Goal: Information Seeking & Learning: Check status

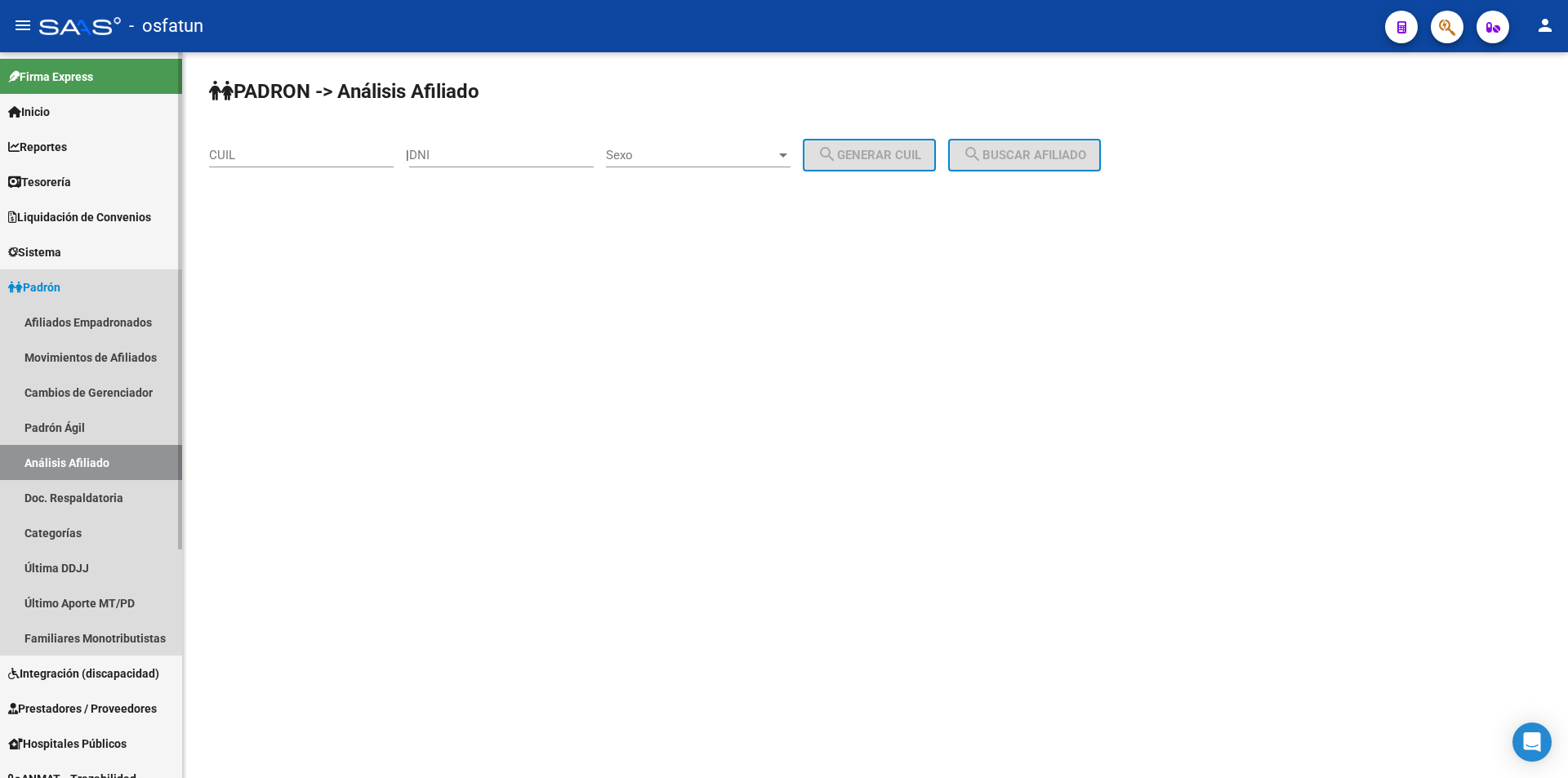
click at [46, 279] on span "Padrón" at bounding box center [35, 287] width 52 height 18
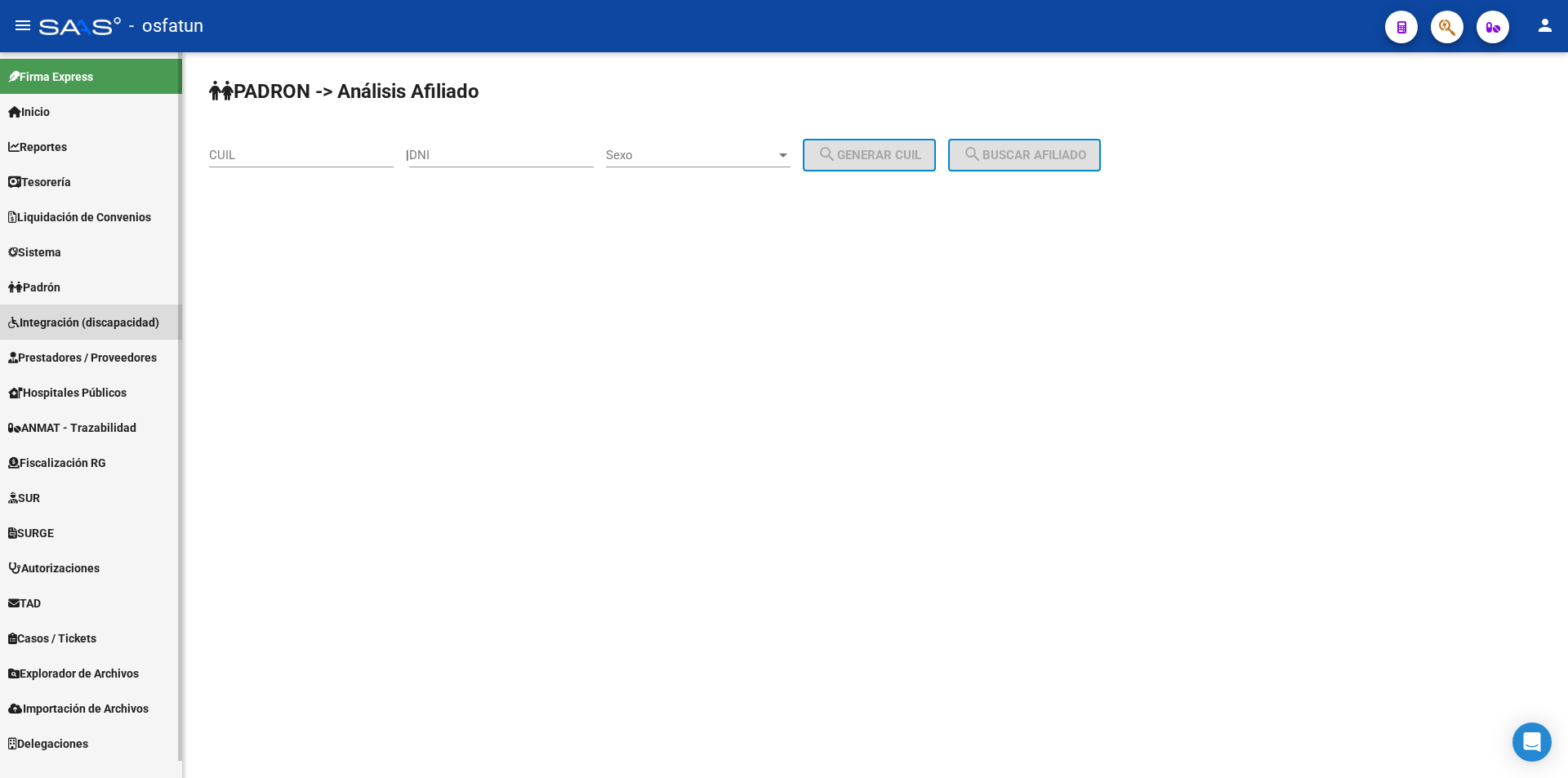
click at [57, 318] on link "Integración (discapacidad)" at bounding box center [91, 323] width 182 height 35
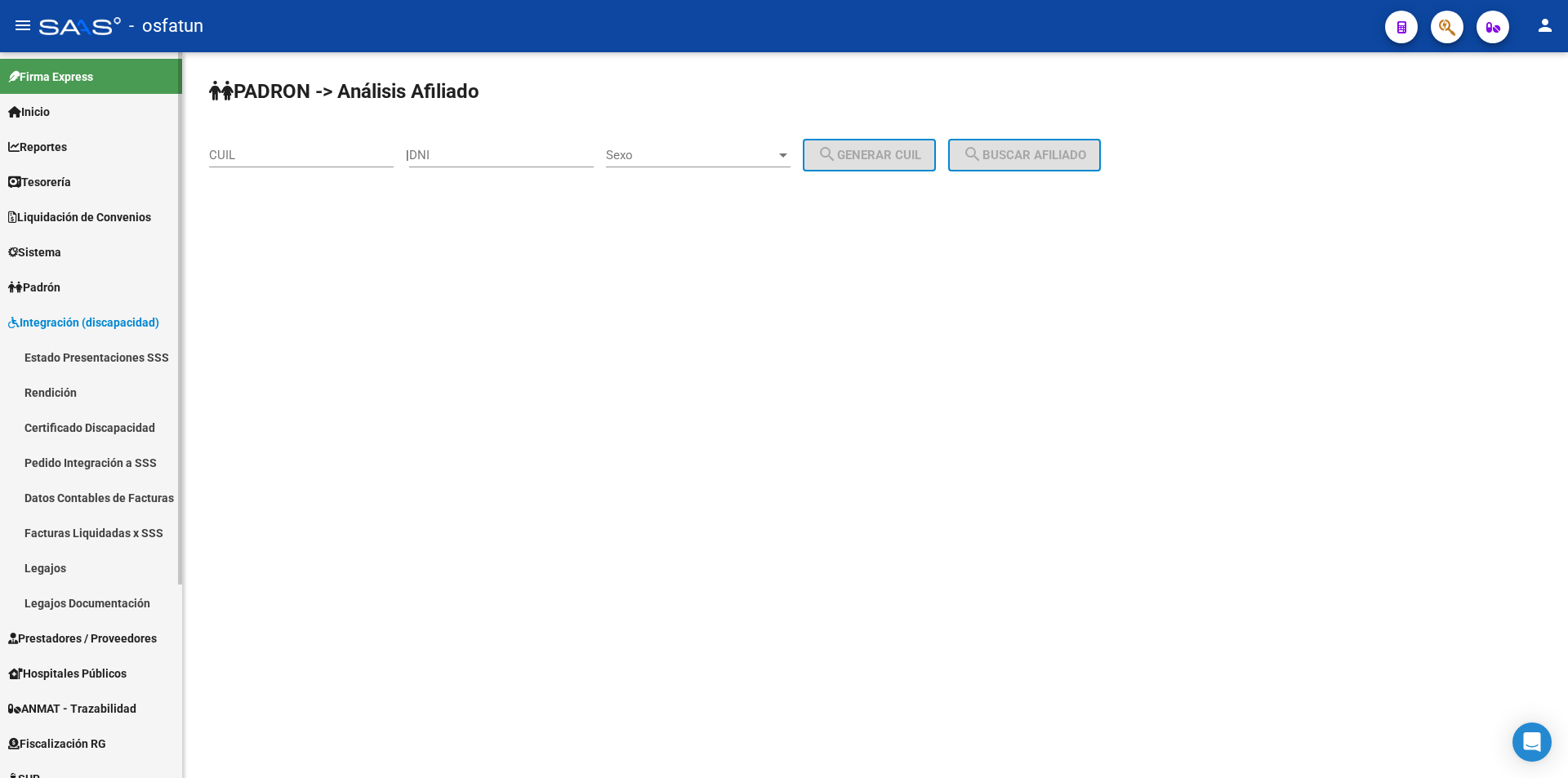
click at [56, 288] on span "Padrón" at bounding box center [35, 287] width 52 height 18
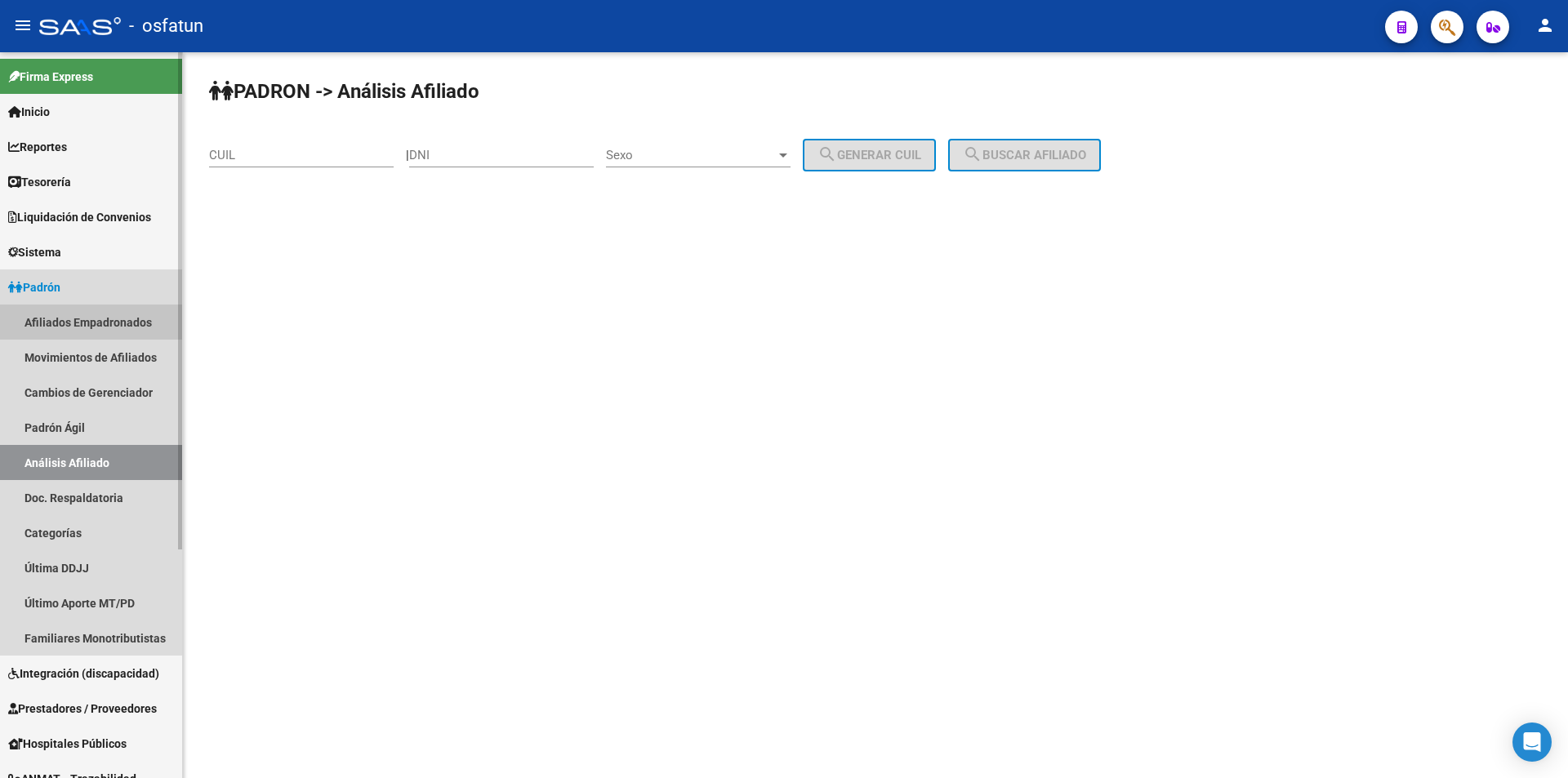
drag, startPoint x: 58, startPoint y: 320, endPoint x: 156, endPoint y: 324, distance: 98.1
click at [60, 320] on link "Afiliados Empadronados" at bounding box center [91, 323] width 182 height 35
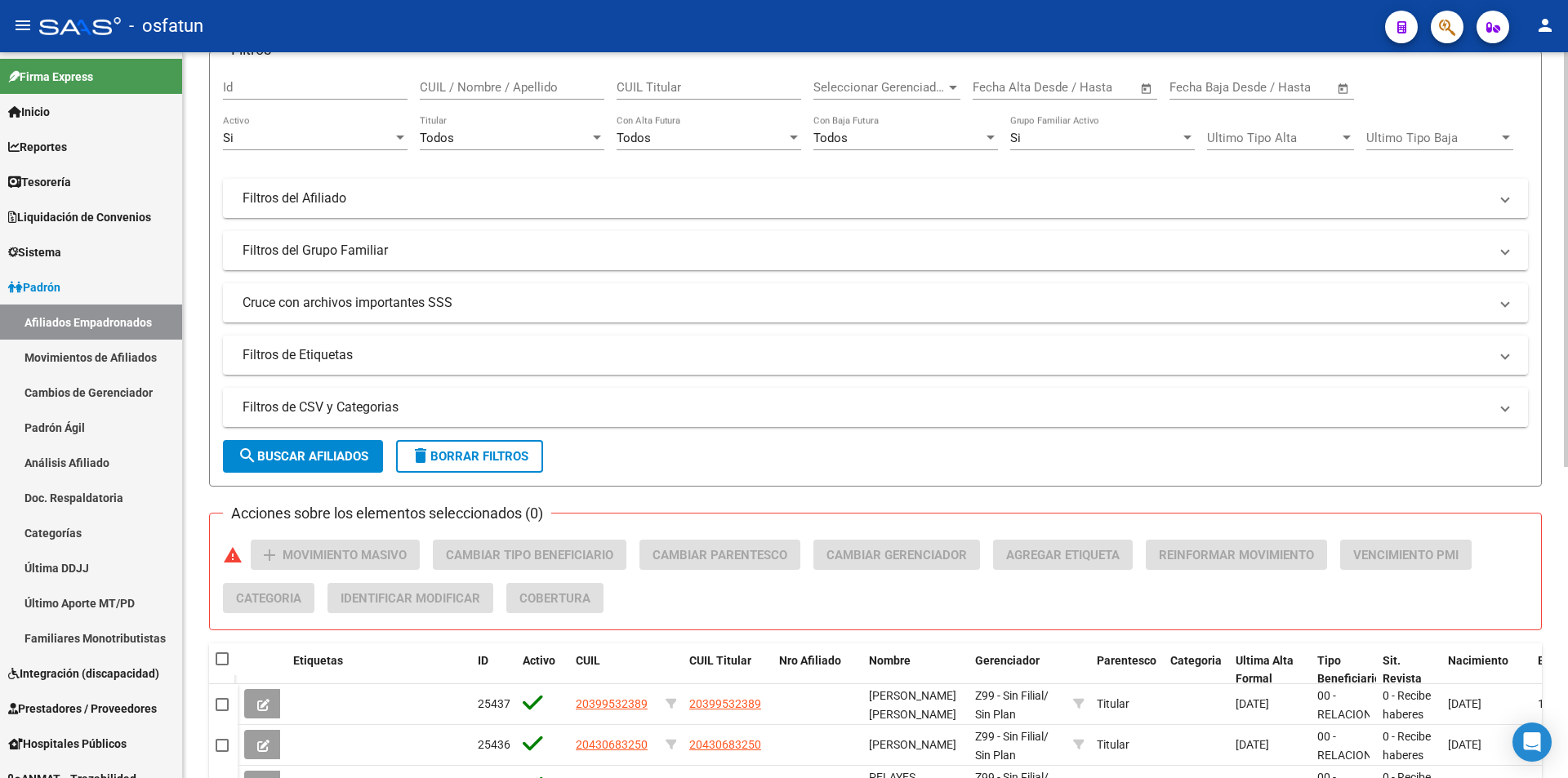
scroll to position [163, 0]
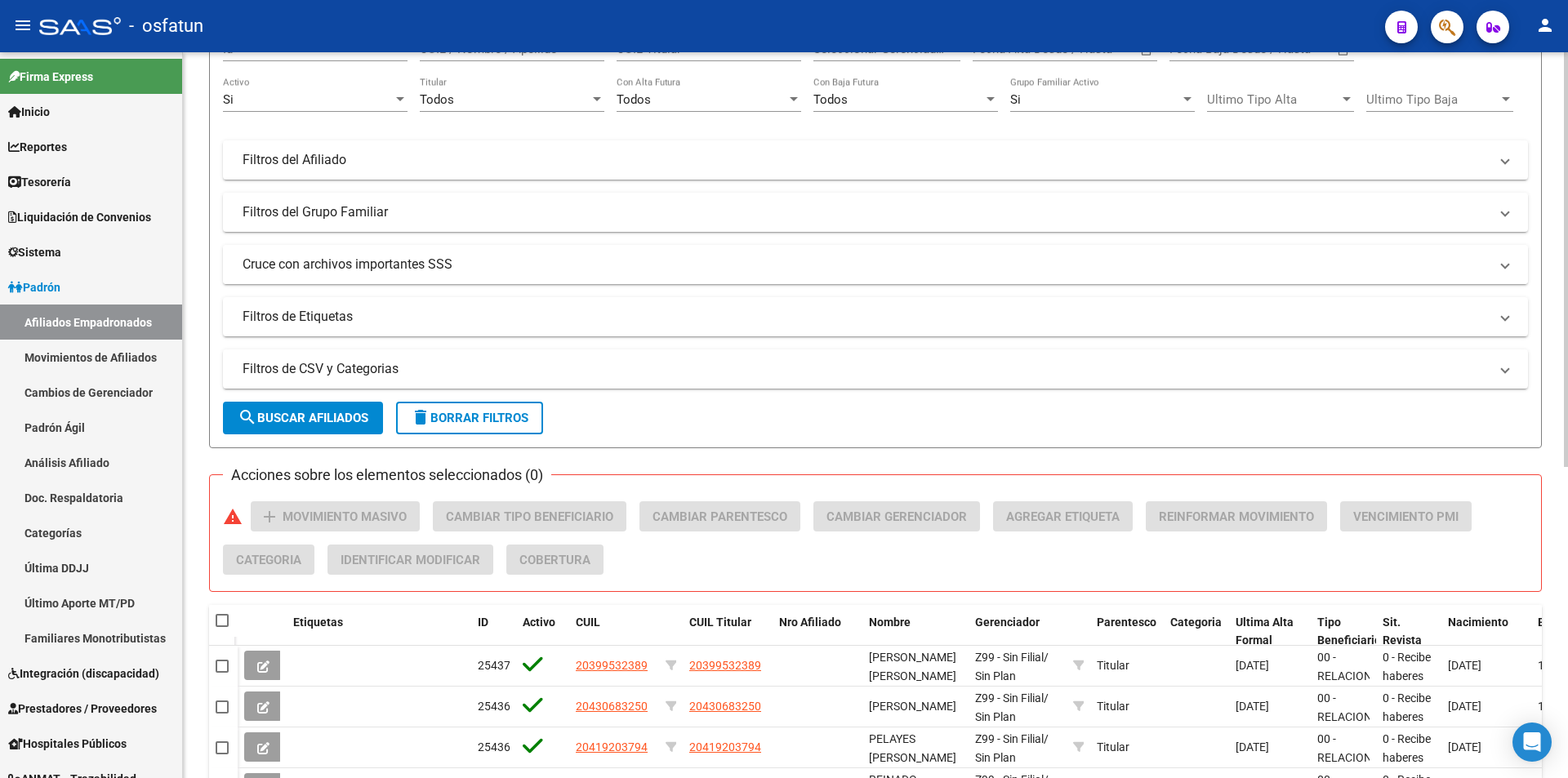
click at [269, 268] on mat-panel-title "Cruce con archivos importantes SSS" at bounding box center [865, 264] width 1246 height 18
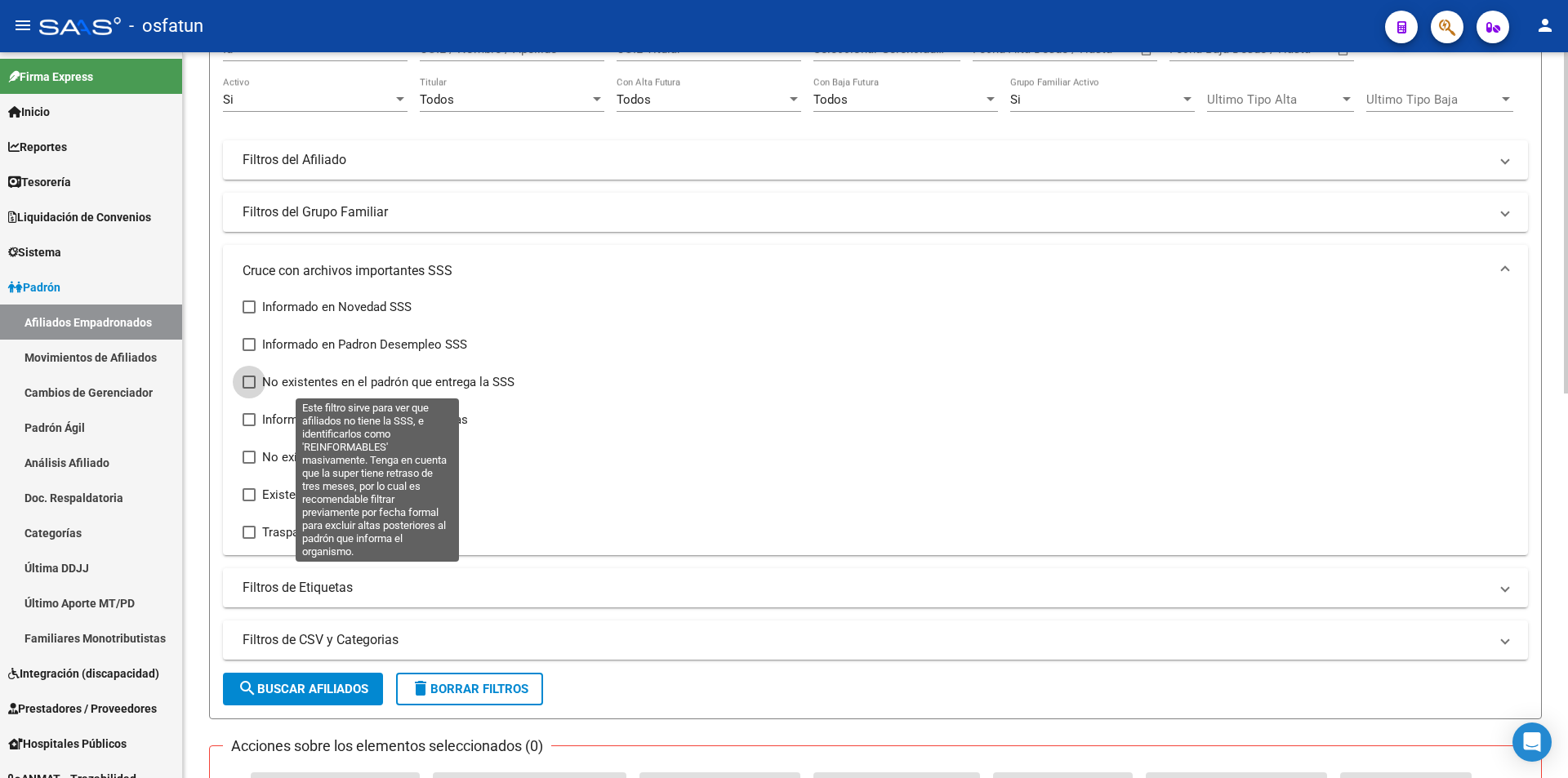
click at [253, 382] on span at bounding box center [248, 382] width 13 height 13
click at [249, 389] on input "No existentes en el padrón que entrega la SSS" at bounding box center [248, 389] width 1 height 1
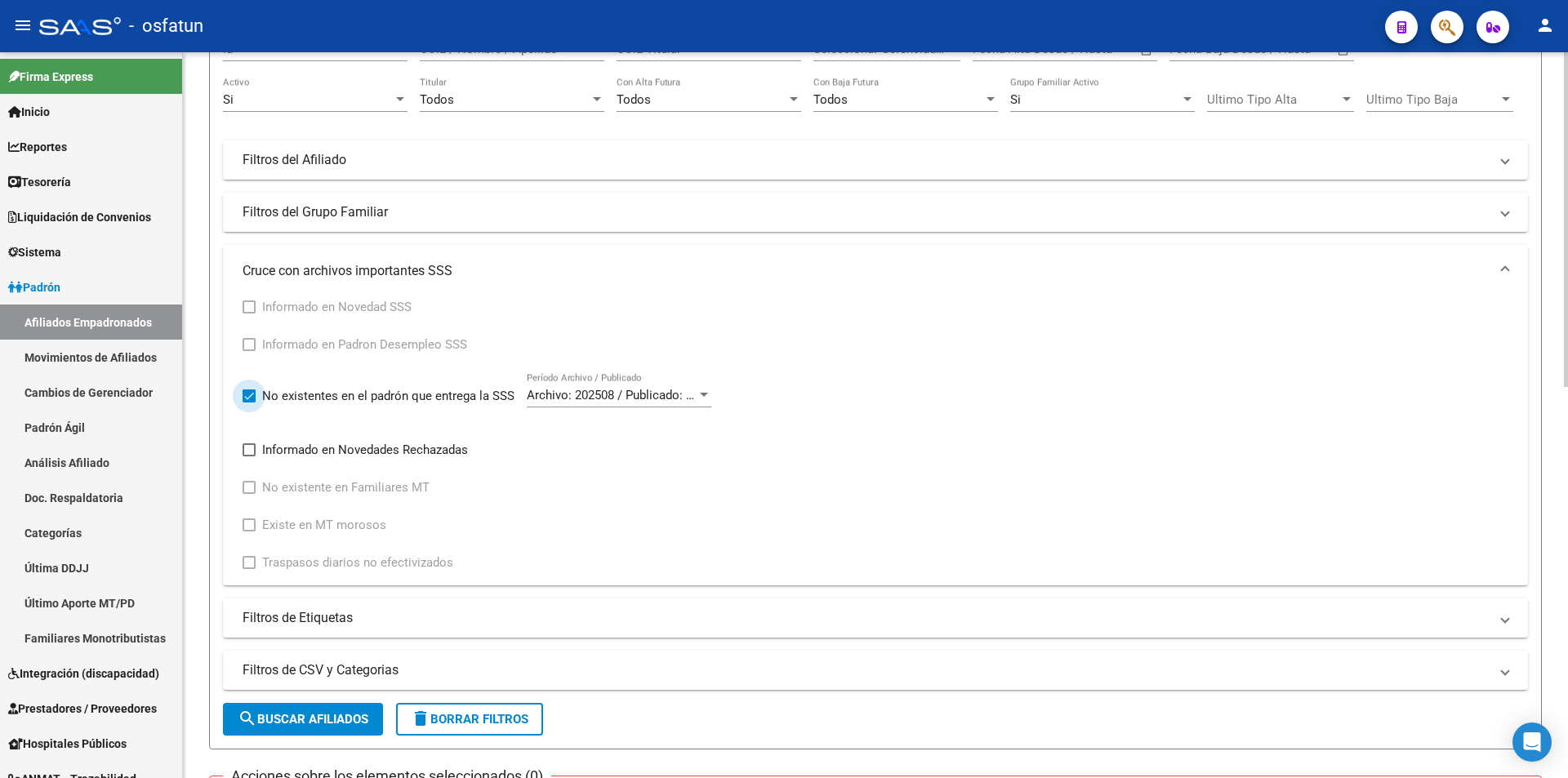
click at [262, 398] on span "No existentes en el padrón que entrega la SSS" at bounding box center [388, 395] width 253 height 19
click at [249, 403] on input "No existentes en el padrón que entrega la SSS" at bounding box center [248, 403] width 1 height 1
checkbox input "false"
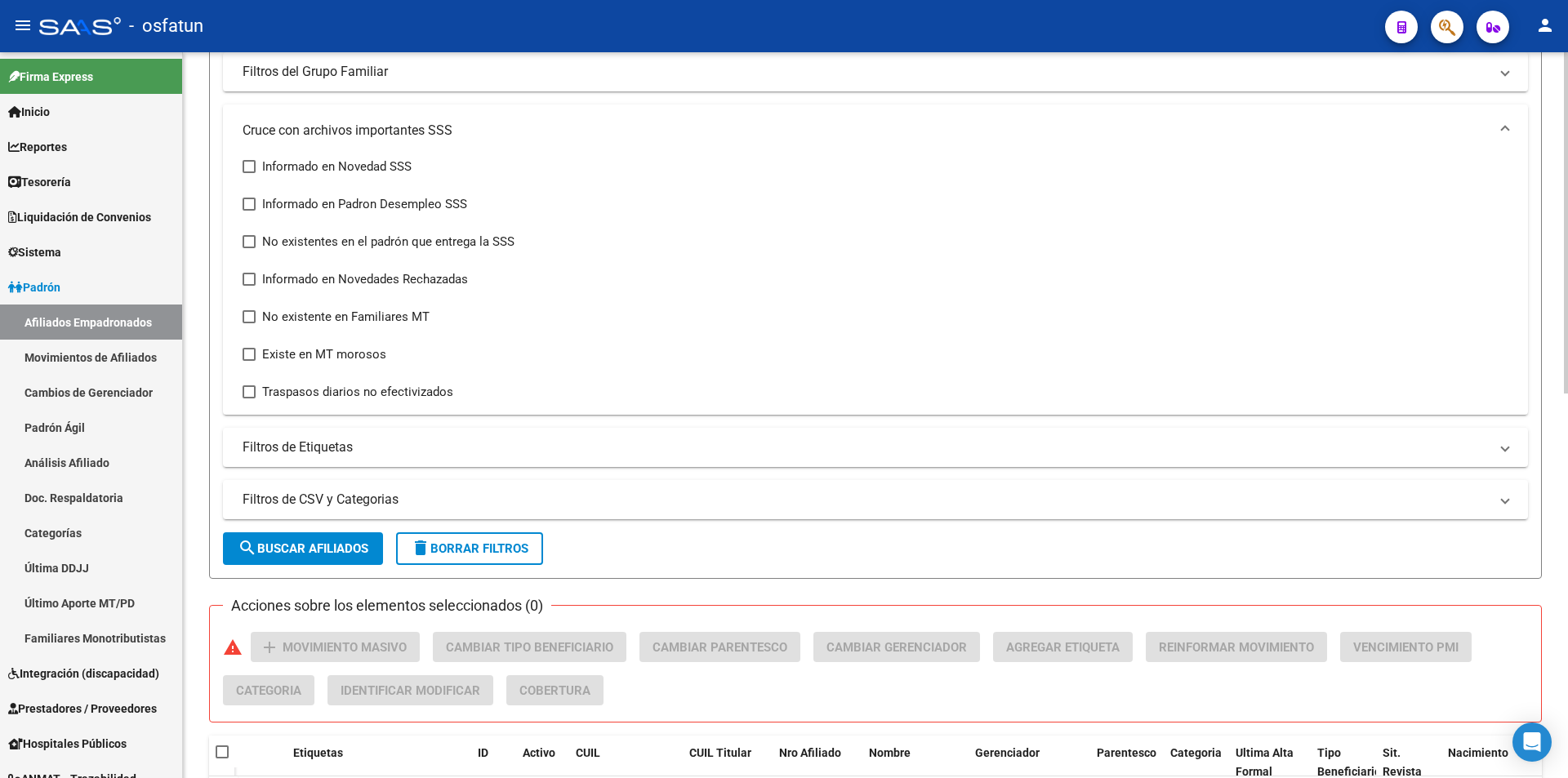
scroll to position [327, 0]
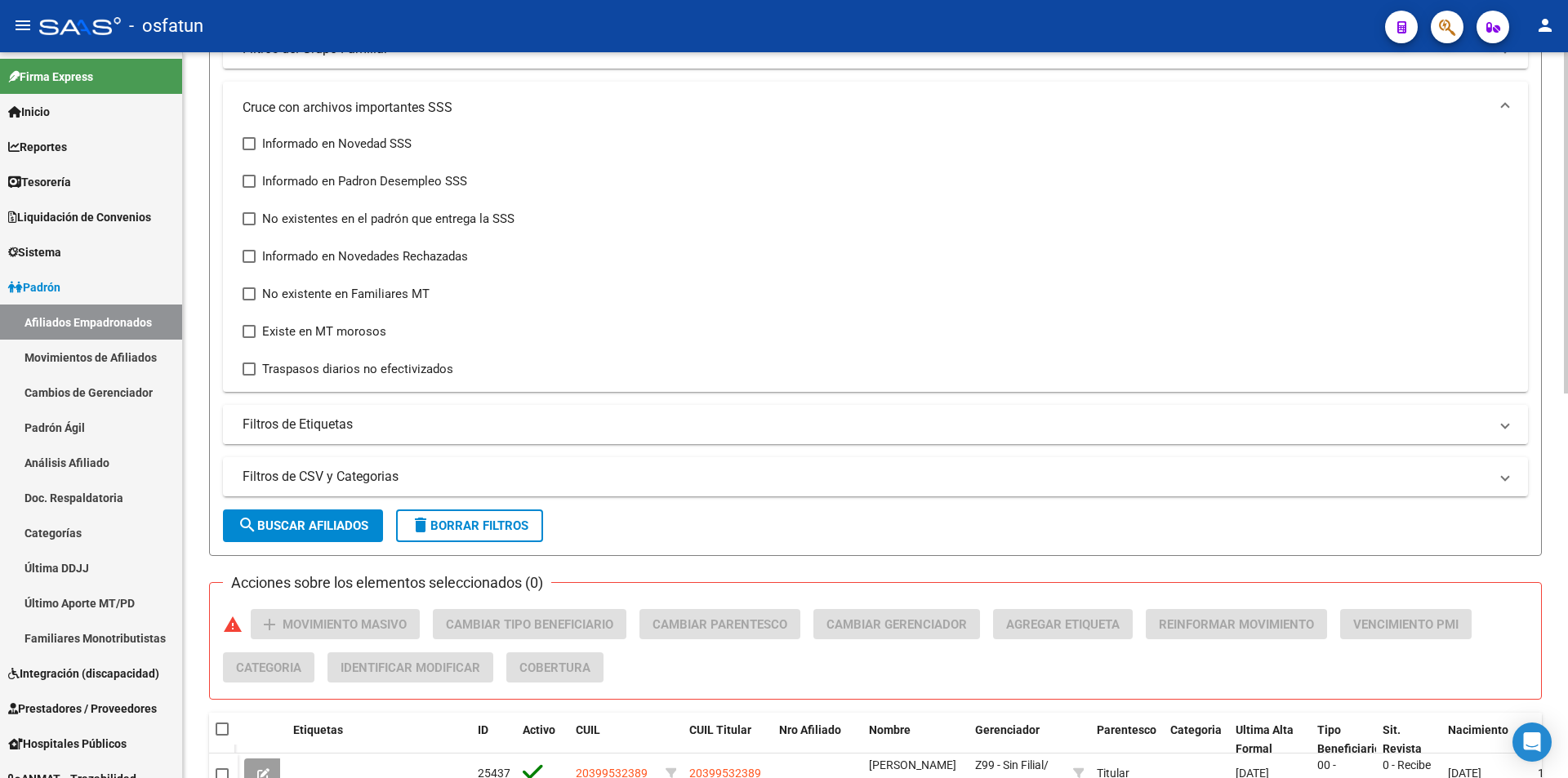
click at [280, 422] on mat-panel-title "Filtros de Etiquetas" at bounding box center [865, 424] width 1246 height 18
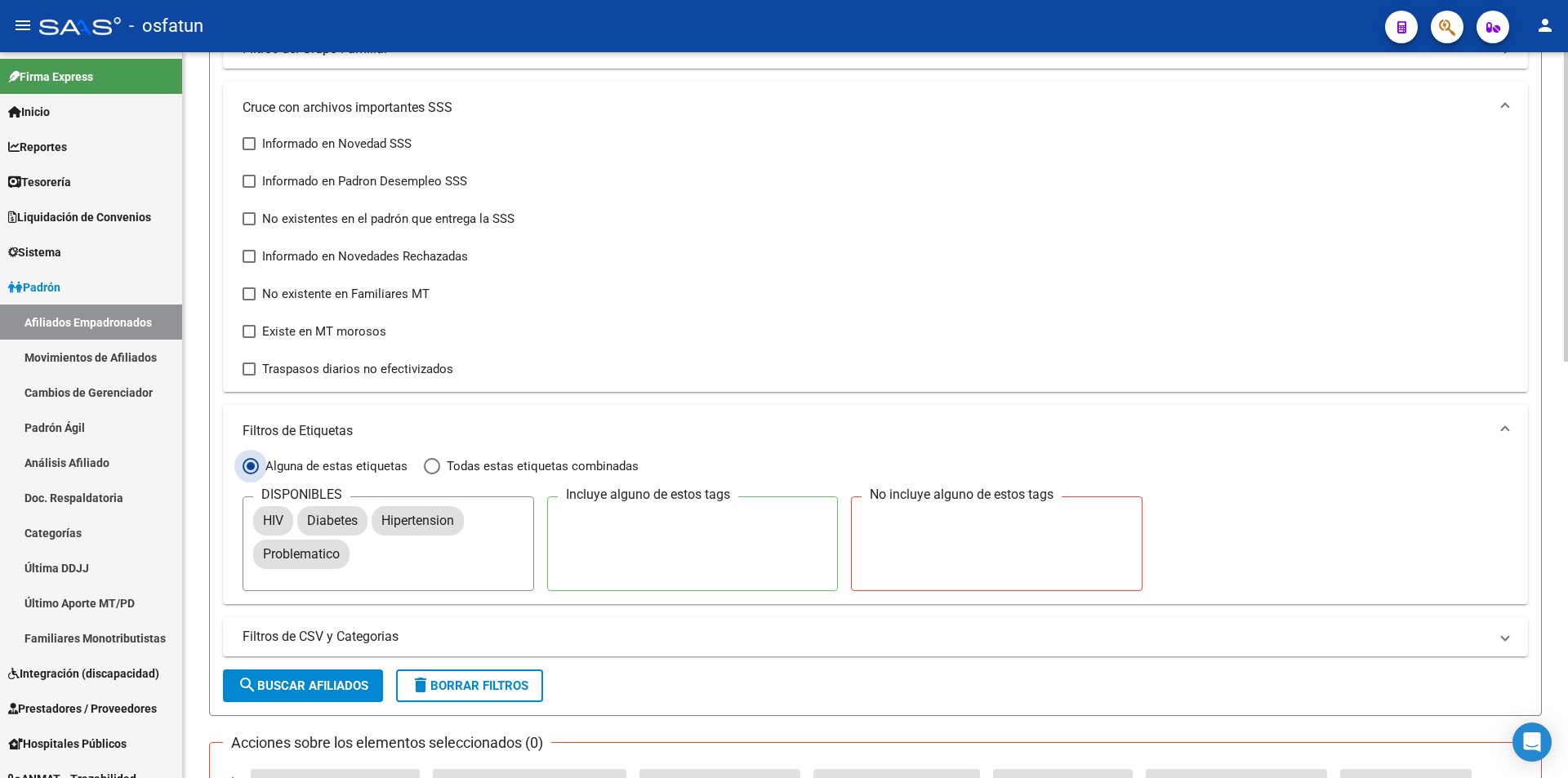
click at [246, 460] on span "Filtrar por:" at bounding box center [250, 465] width 16 height 16
click at [246, 460] on input "Alguna de estas etiquetas" at bounding box center [250, 465] width 16 height 16
click at [1084, 360] on div "Informado en Novedad SSS Informado en Padron Desempleo SSS No existentes en el …" at bounding box center [875, 257] width 1266 height 245
drag, startPoint x: 1567, startPoint y: 349, endPoint x: 1567, endPoint y: 520, distance: 171.0
click at [1567, 520] on div at bounding box center [1567, 389] width 1 height 778
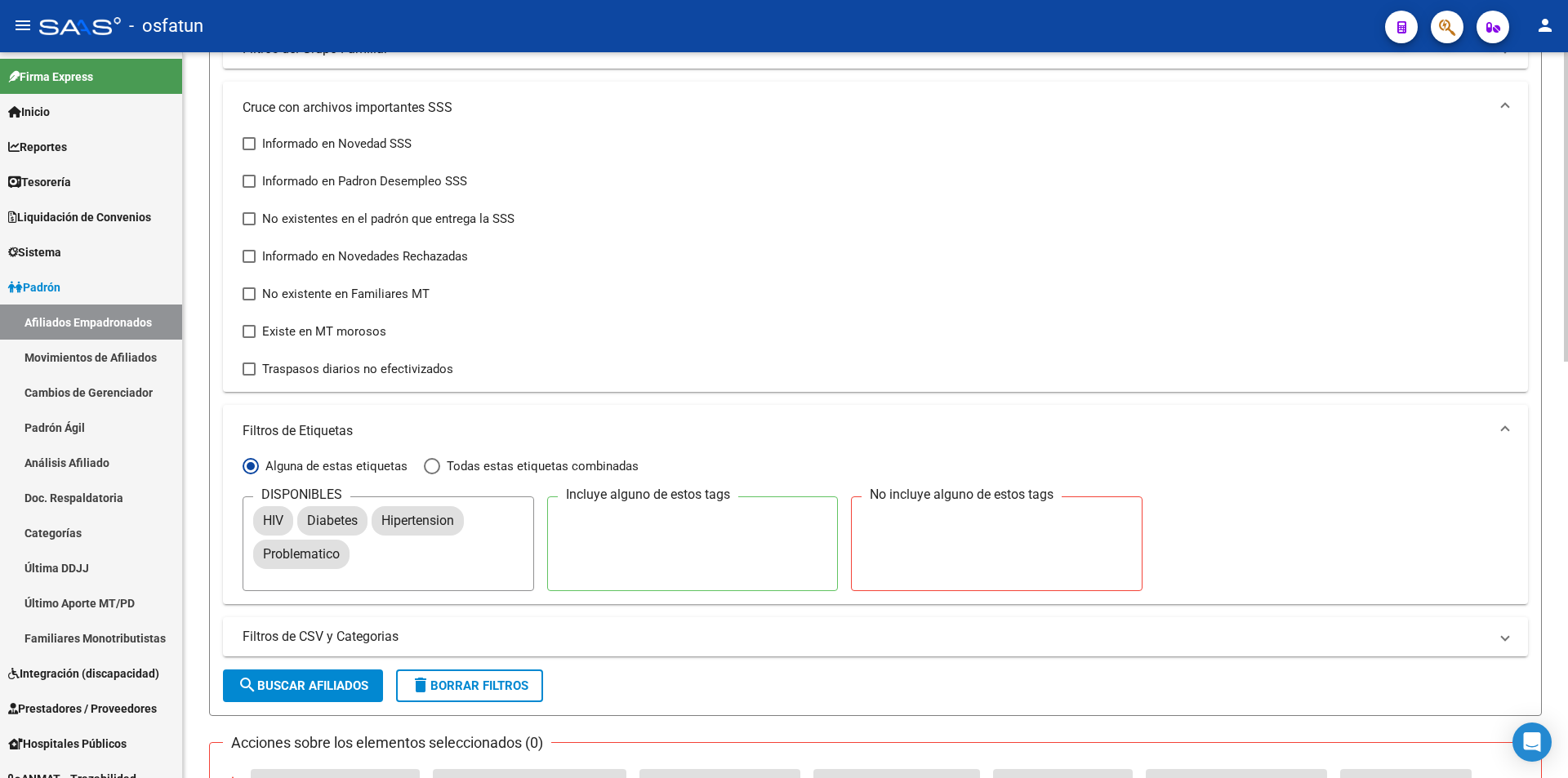
click at [253, 462] on span "Filtrar por:" at bounding box center [250, 465] width 16 height 16
click at [253, 462] on input "Alguna de estas etiquetas" at bounding box center [250, 465] width 16 height 16
click at [727, 311] on div "Informado en Novedad SSS Informado en Padron Desempleo SSS No existentes en el …" at bounding box center [875, 257] width 1266 height 245
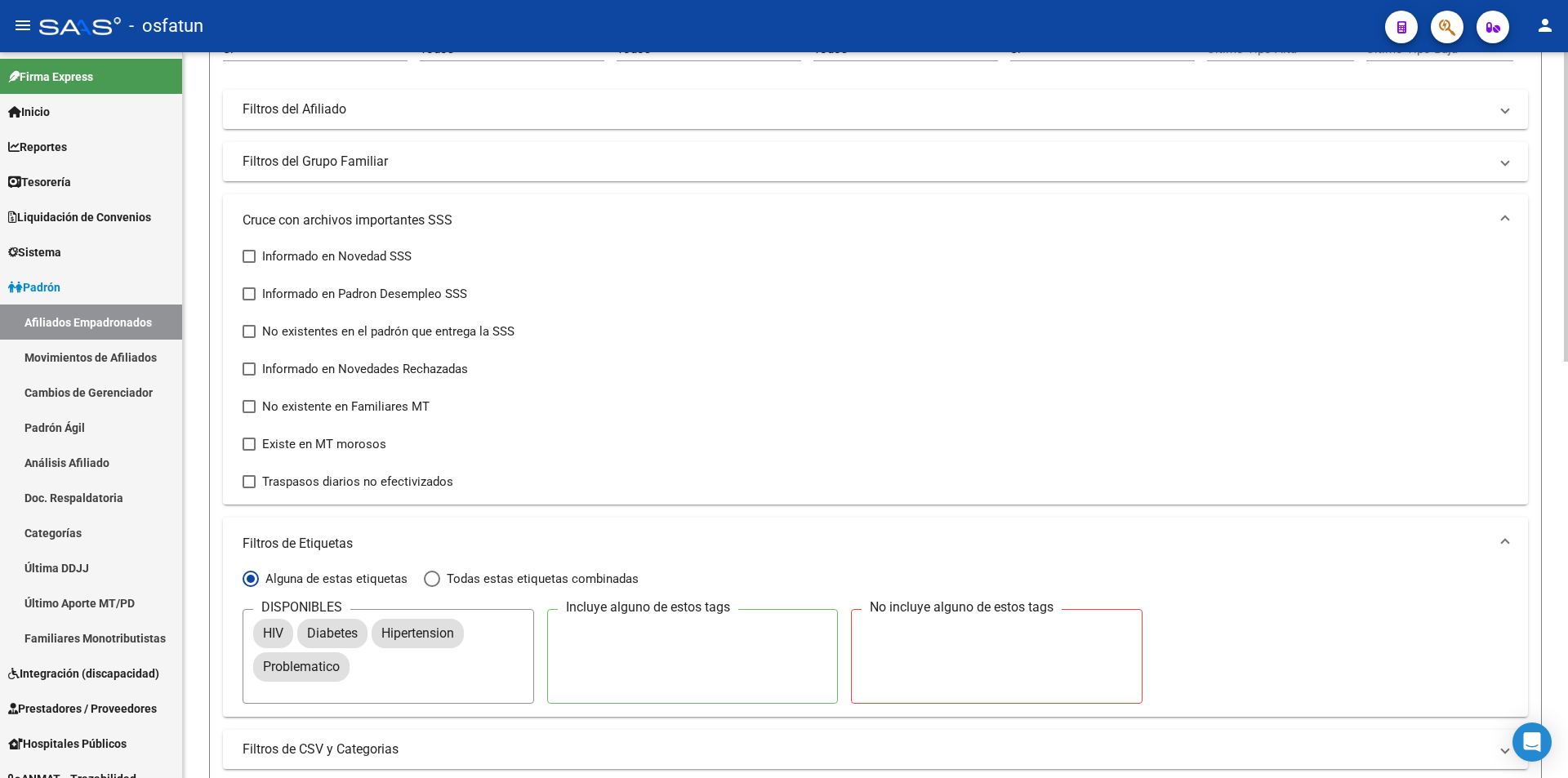
scroll to position [0, 0]
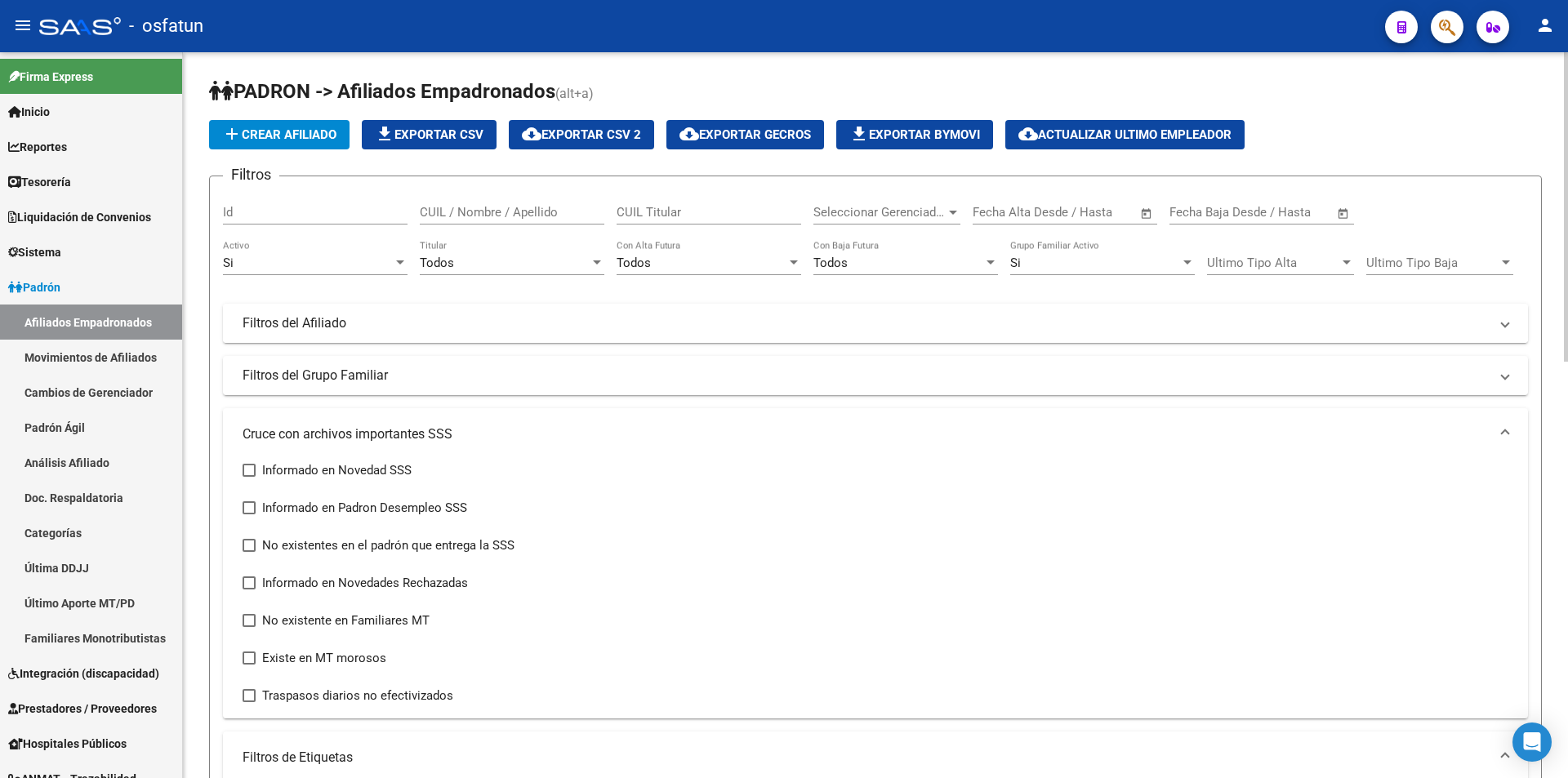
click at [321, 325] on mat-panel-title "Filtros del Afiliado" at bounding box center [865, 323] width 1246 height 18
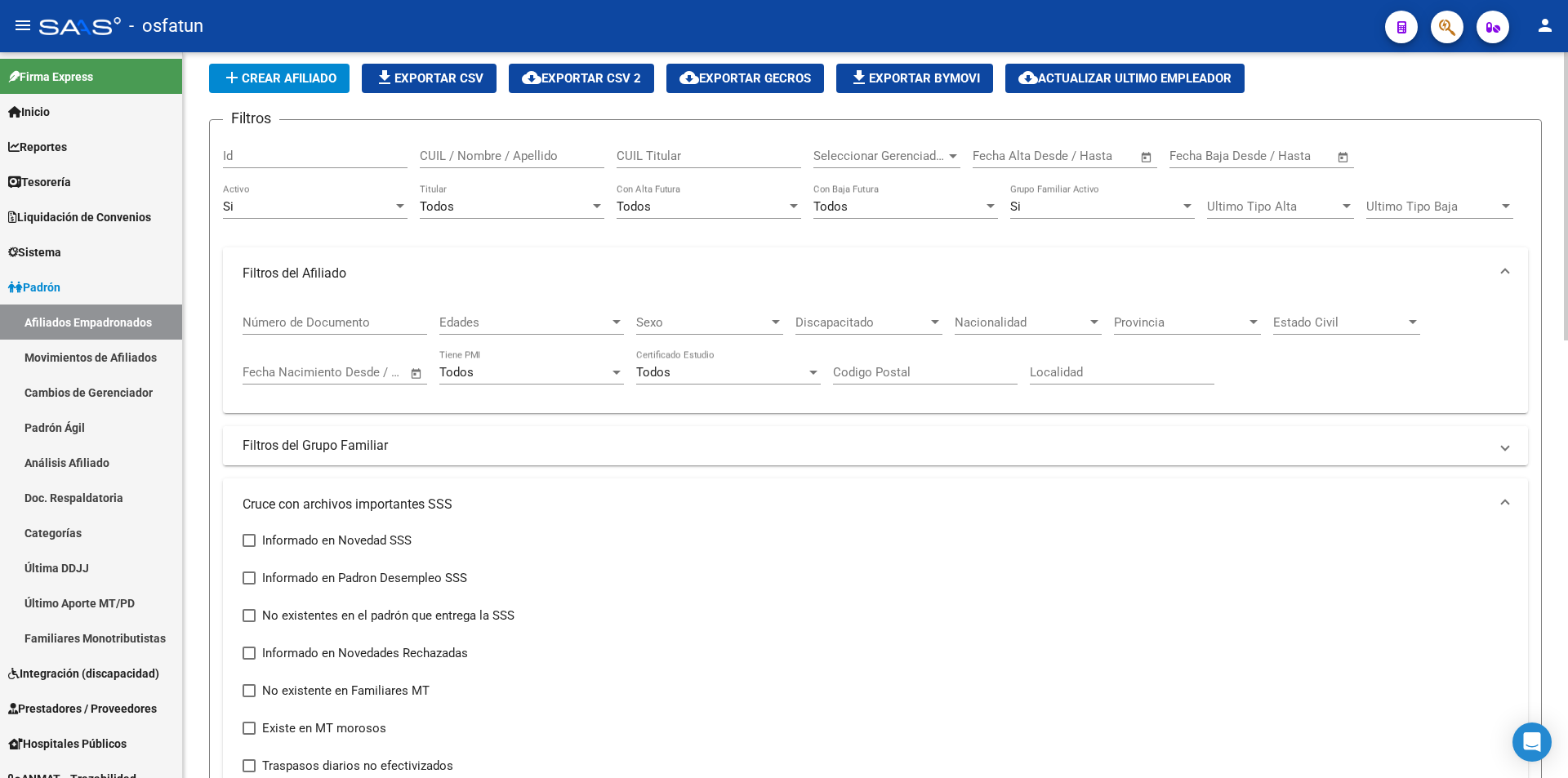
scroll to position [82, 0]
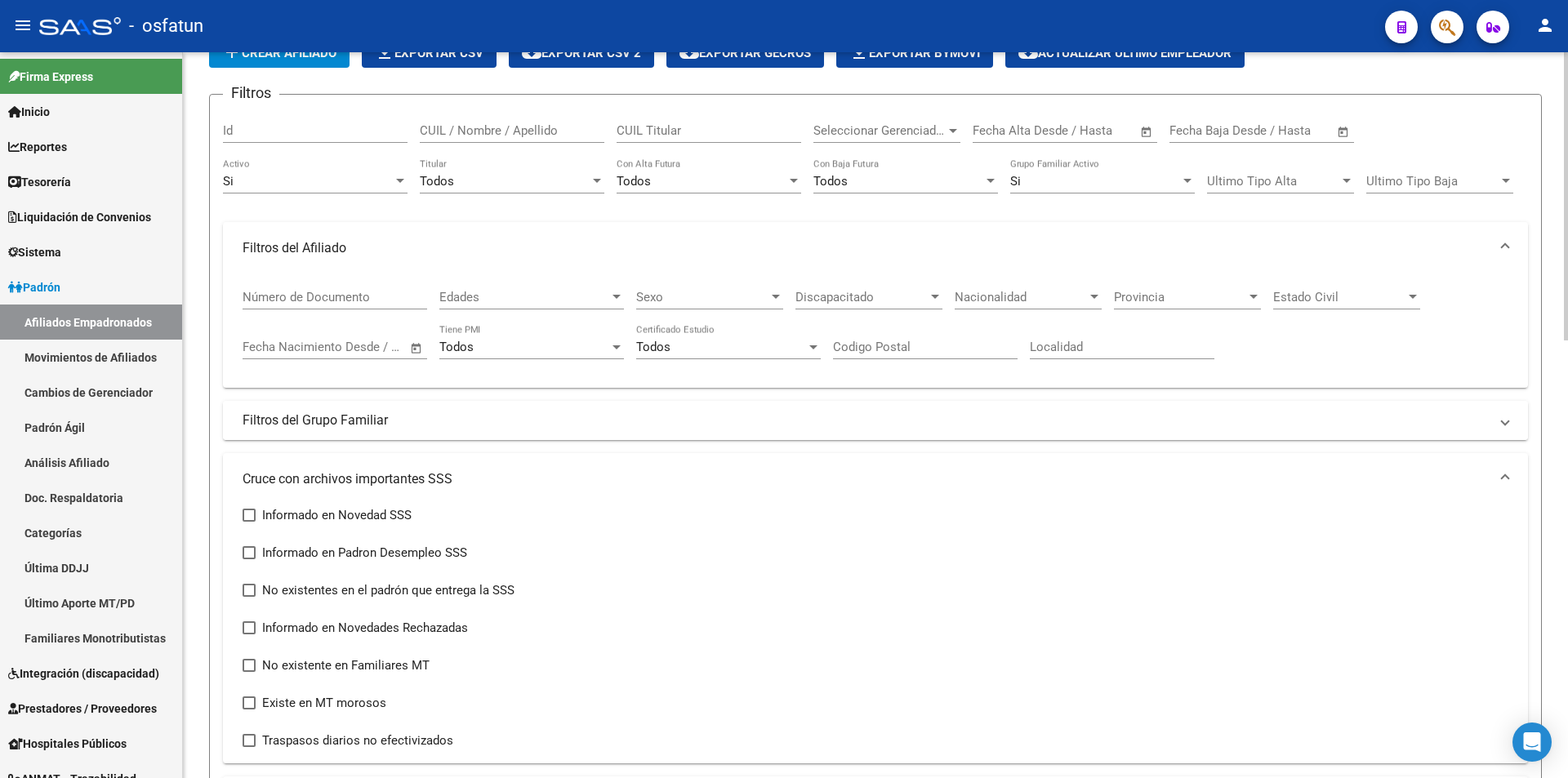
click at [282, 419] on mat-panel-title "Filtros del Grupo Familiar" at bounding box center [865, 420] width 1246 height 18
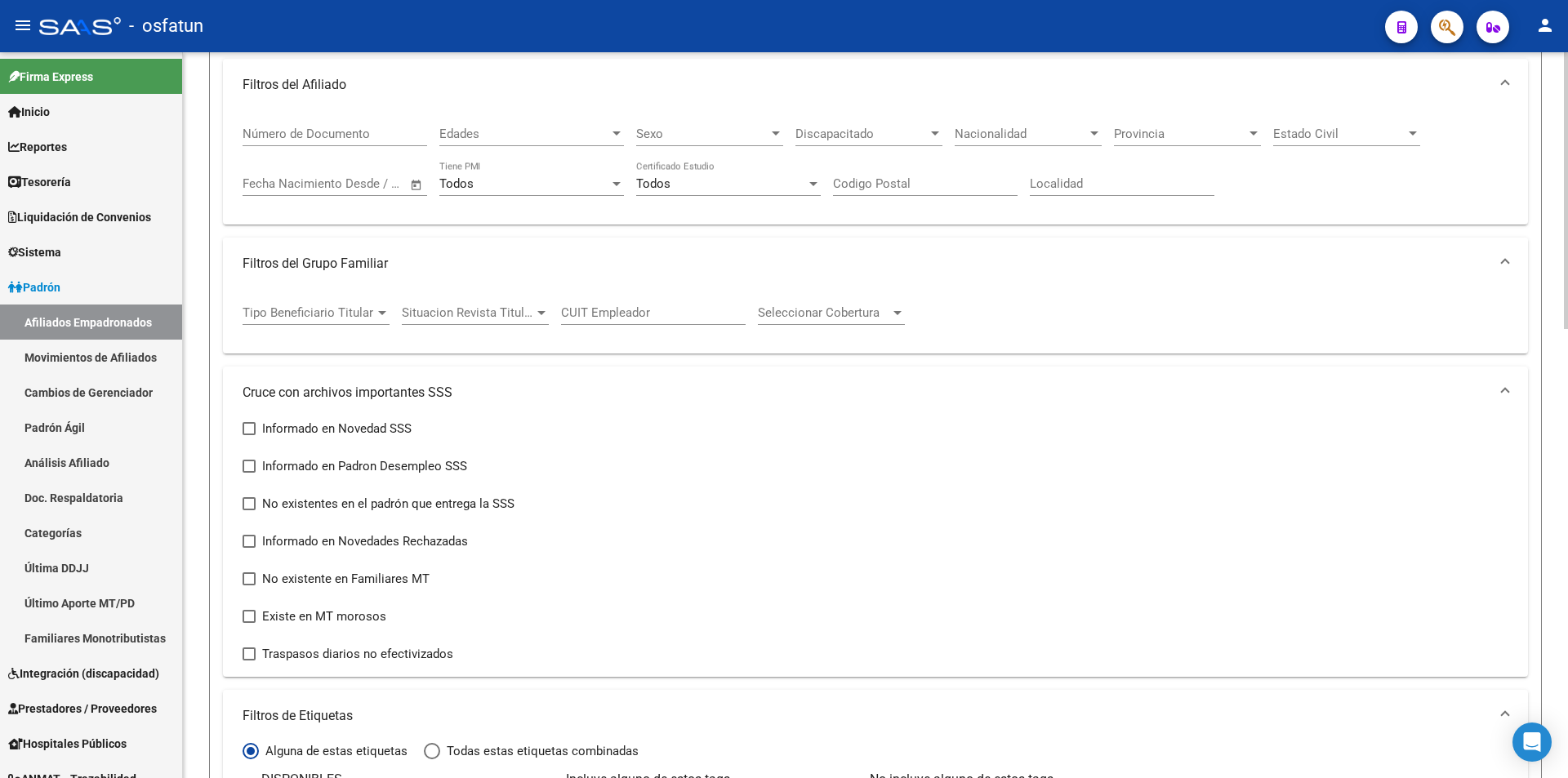
scroll to position [0, 0]
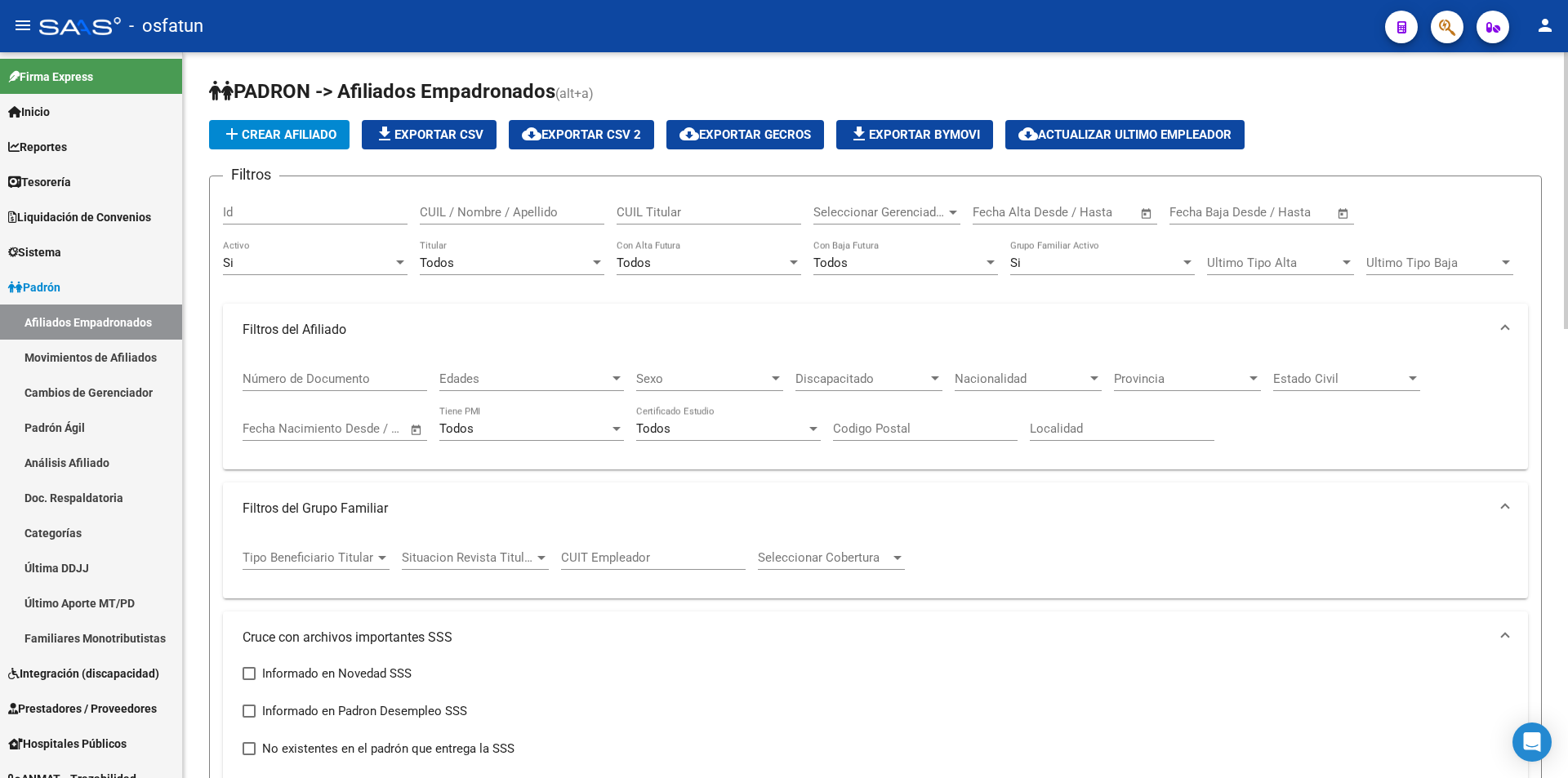
click at [1152, 141] on button "cloud_download Actualizar ultimo Empleador" at bounding box center [1124, 134] width 239 height 30
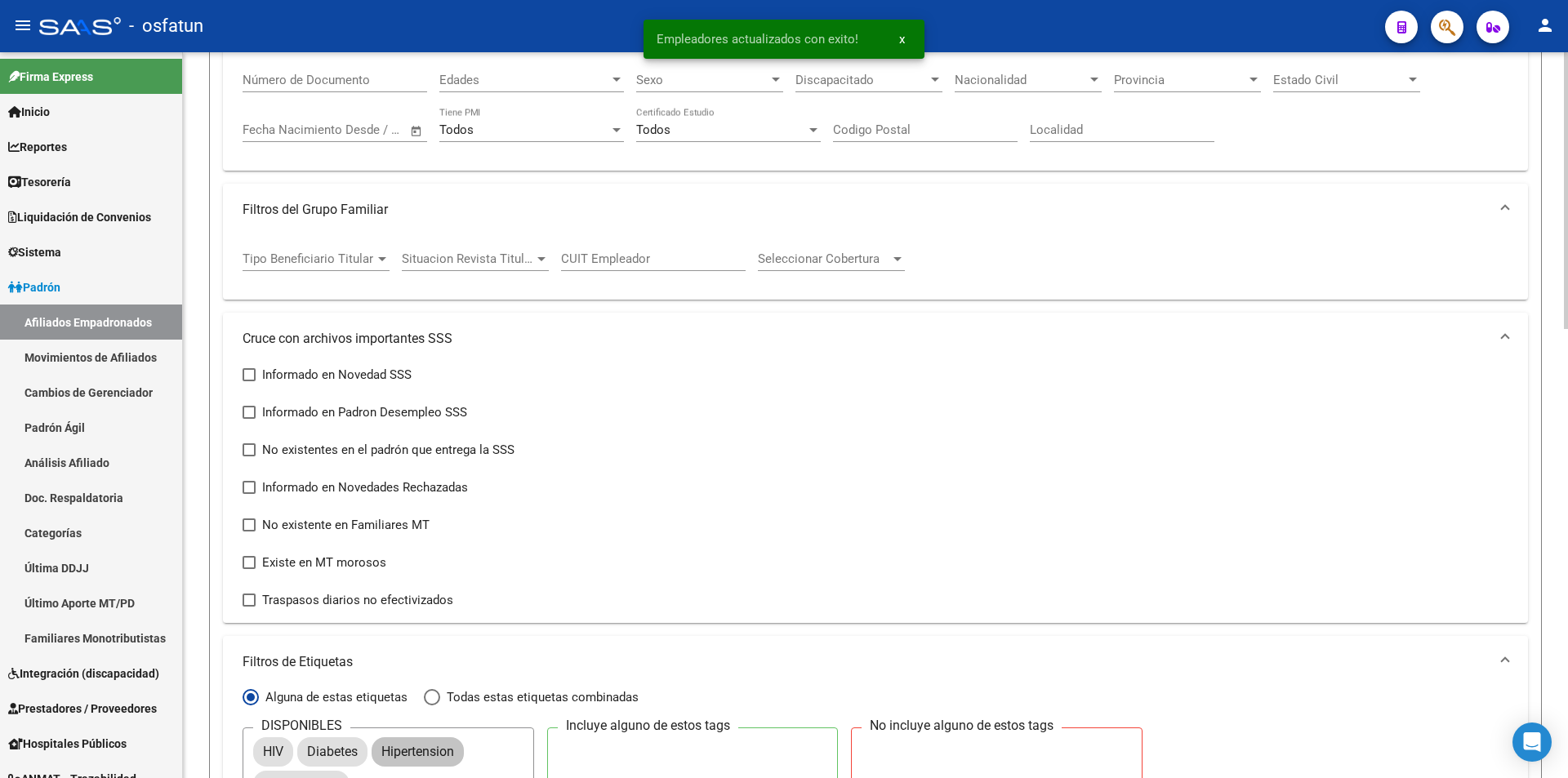
scroll to position [490, 0]
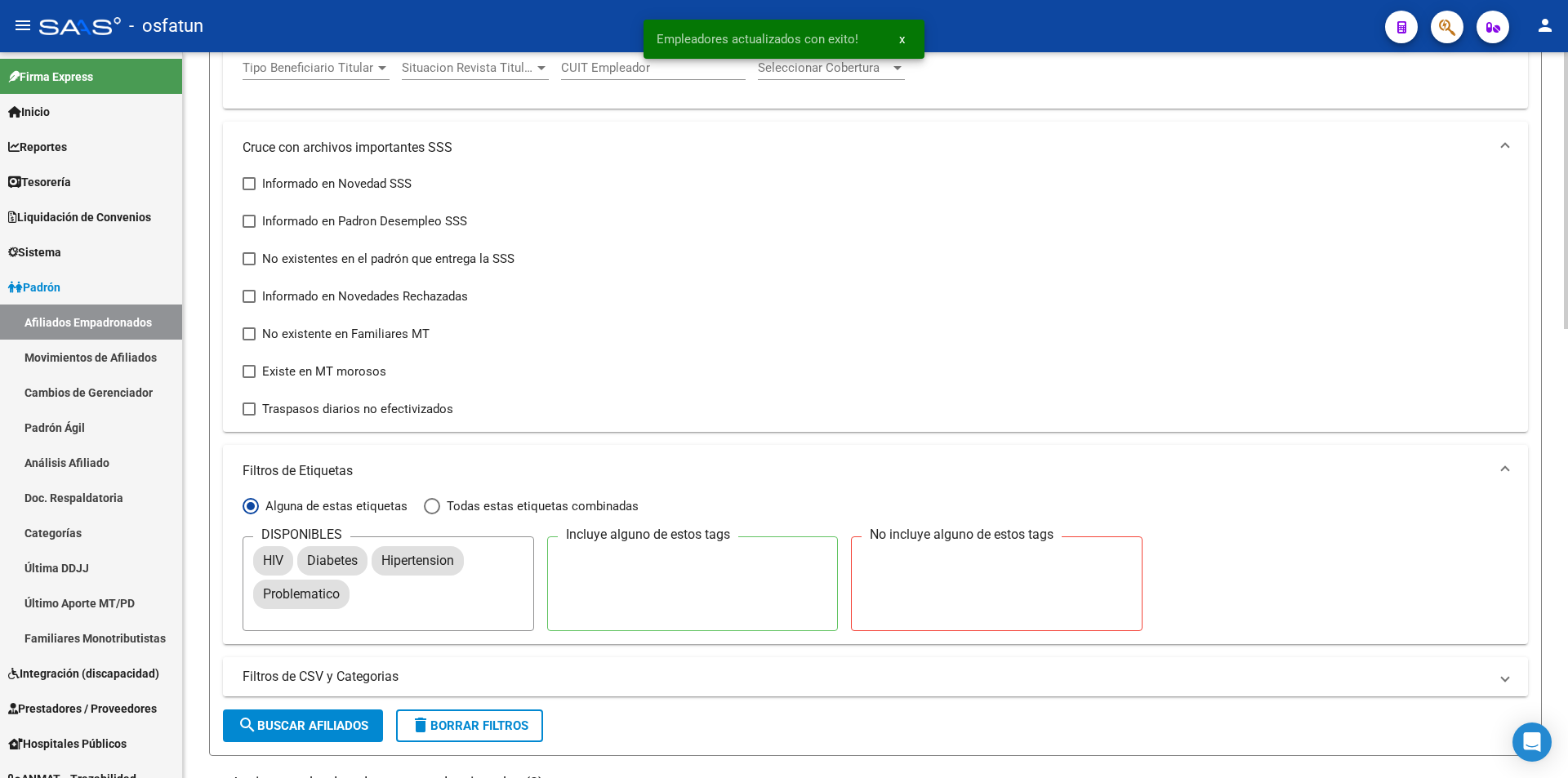
click at [278, 677] on mat-panel-title "Filtros de CSV y Categorias" at bounding box center [865, 677] width 1246 height 18
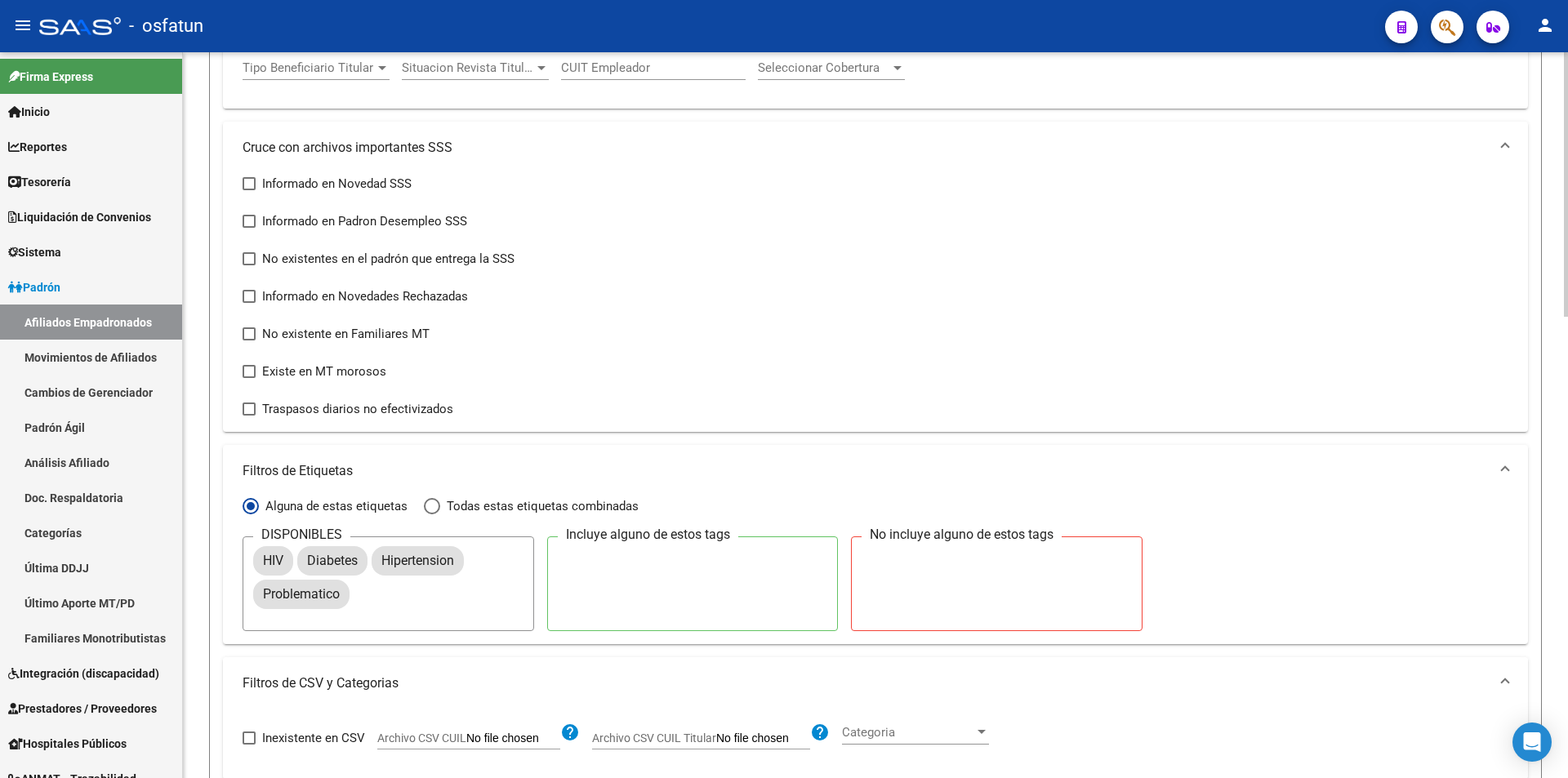
scroll to position [653, 0]
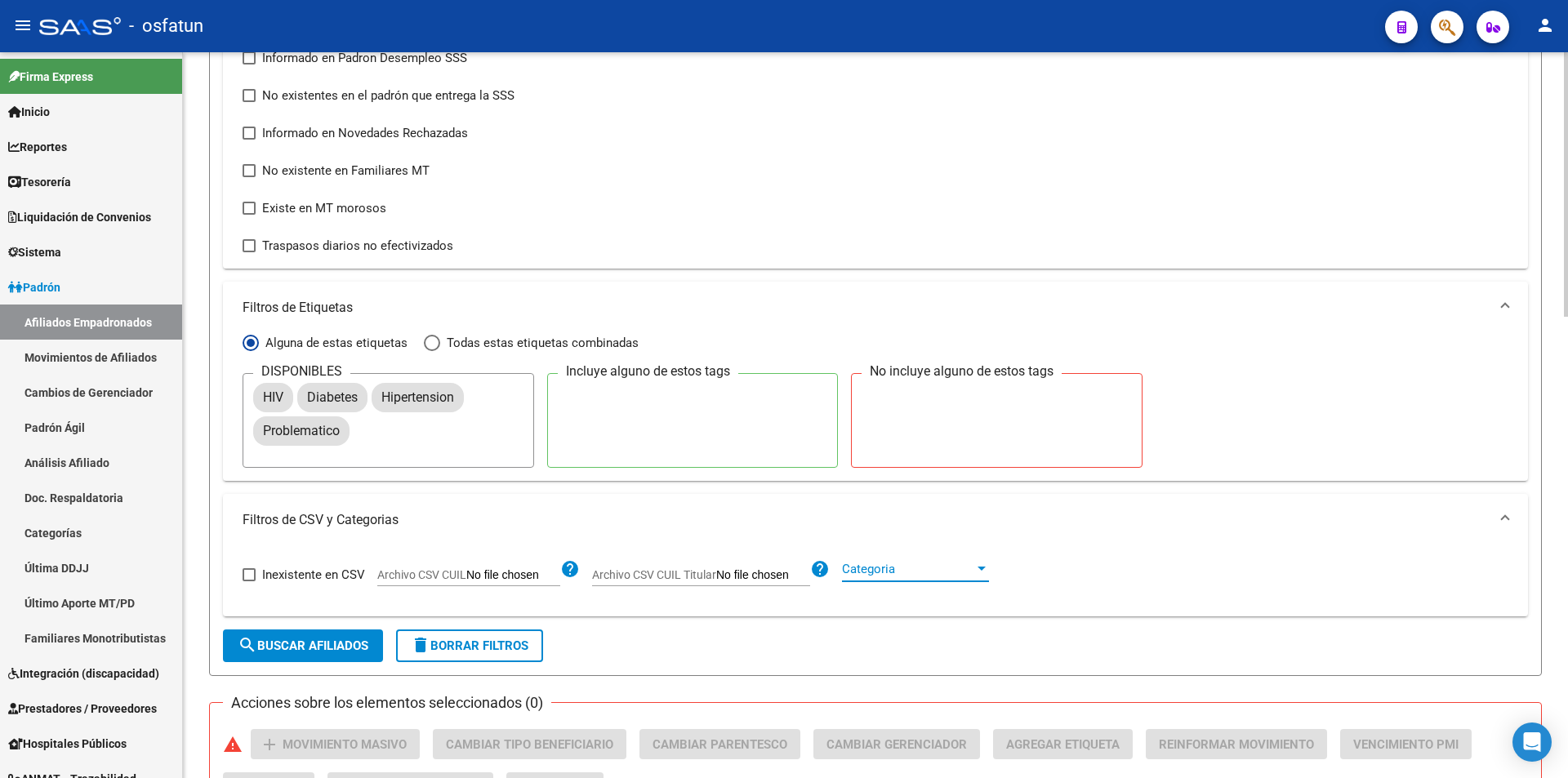
click at [982, 563] on div at bounding box center [981, 569] width 14 height 13
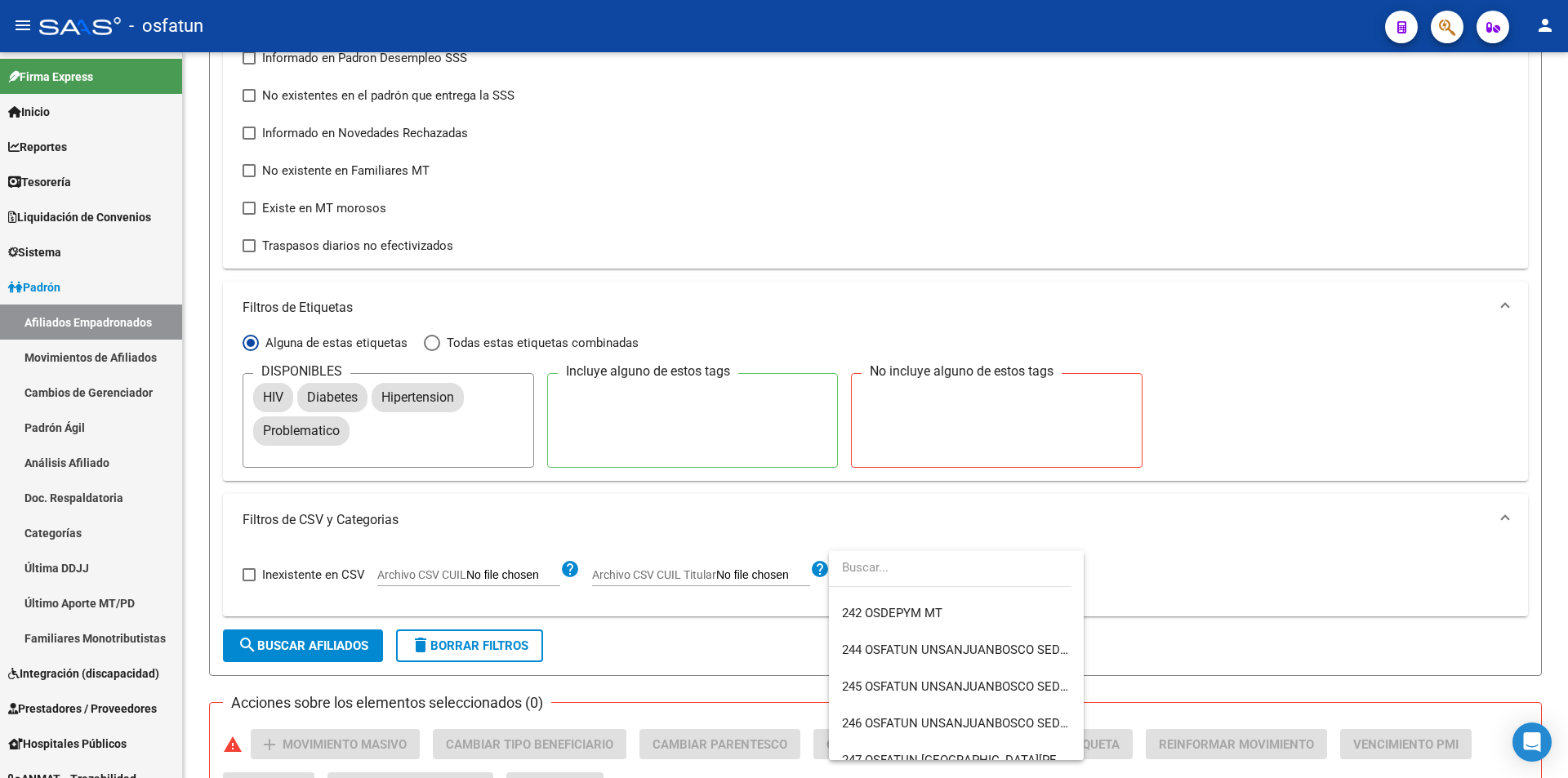
scroll to position [4086, 0]
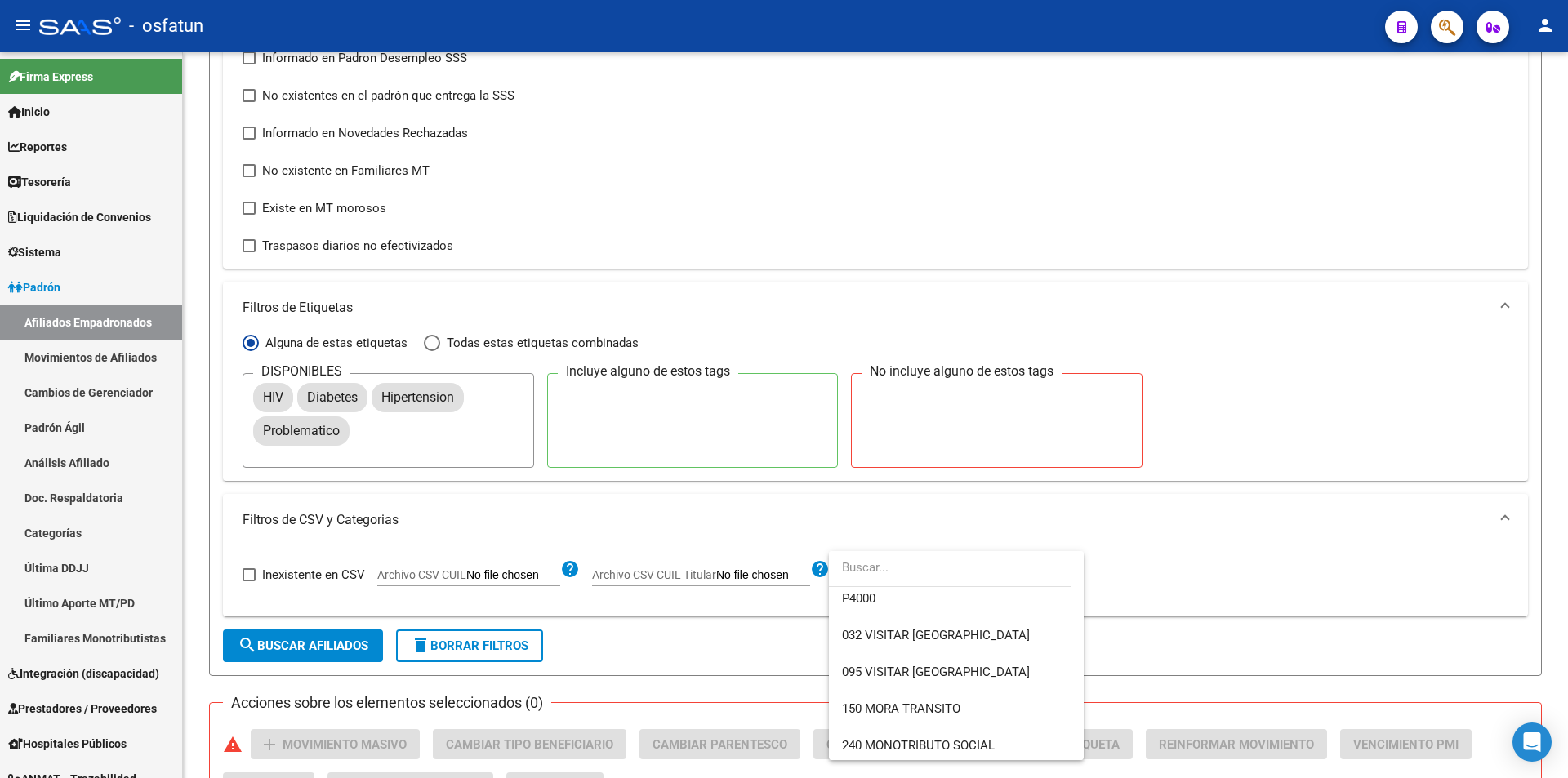
click at [1316, 623] on div at bounding box center [784, 389] width 1568 height 778
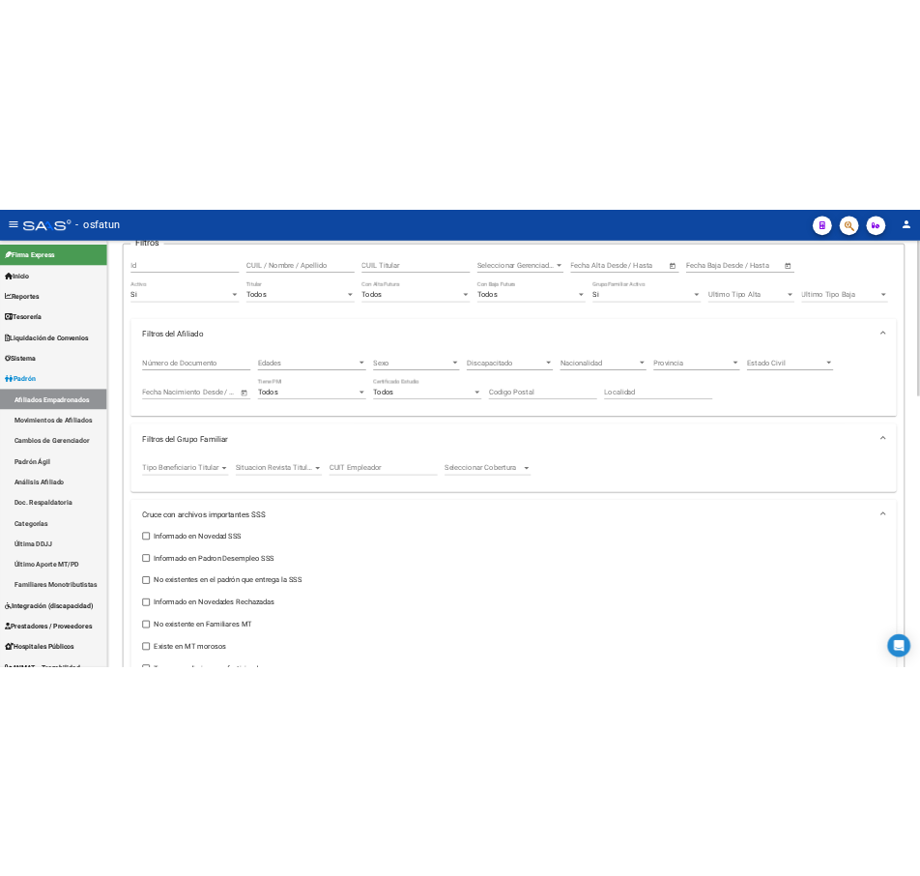
scroll to position [0, 0]
